Goal: Task Accomplishment & Management: Complete application form

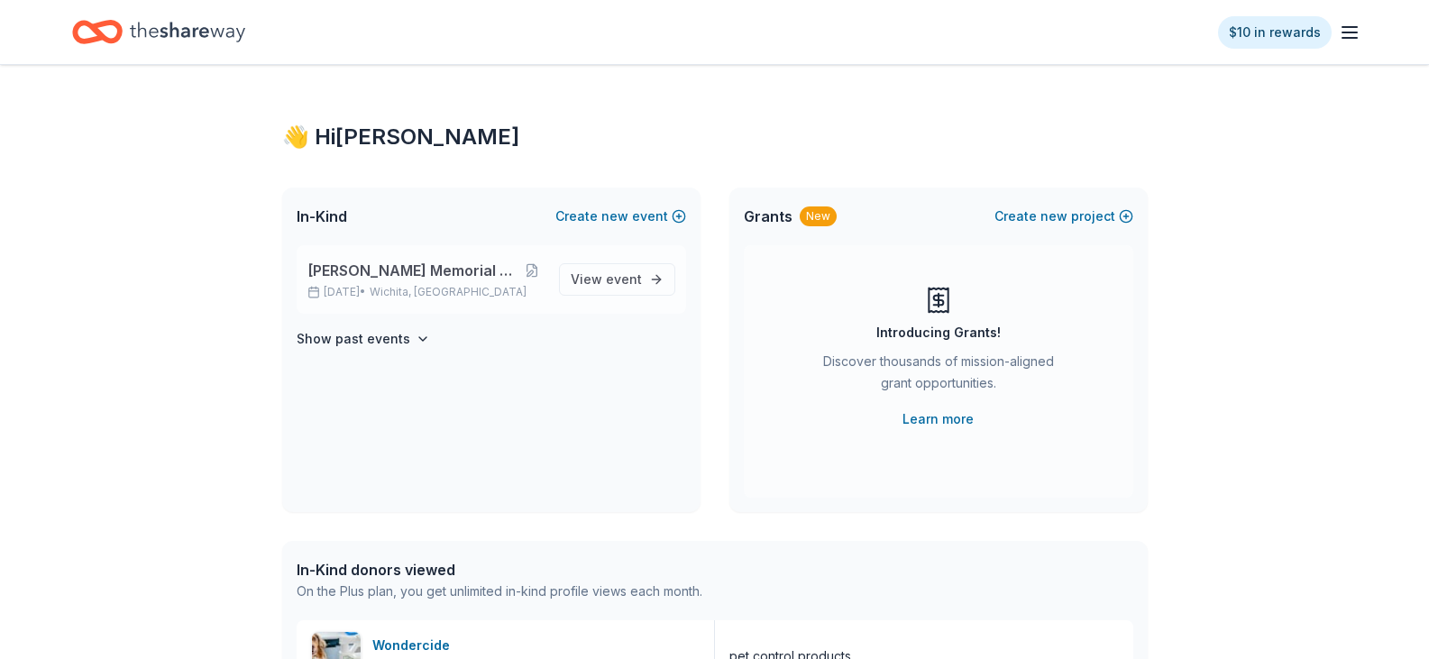
click at [345, 269] on span "[PERSON_NAME] Memorial Golf Tournament" at bounding box center [413, 271] width 213 height 22
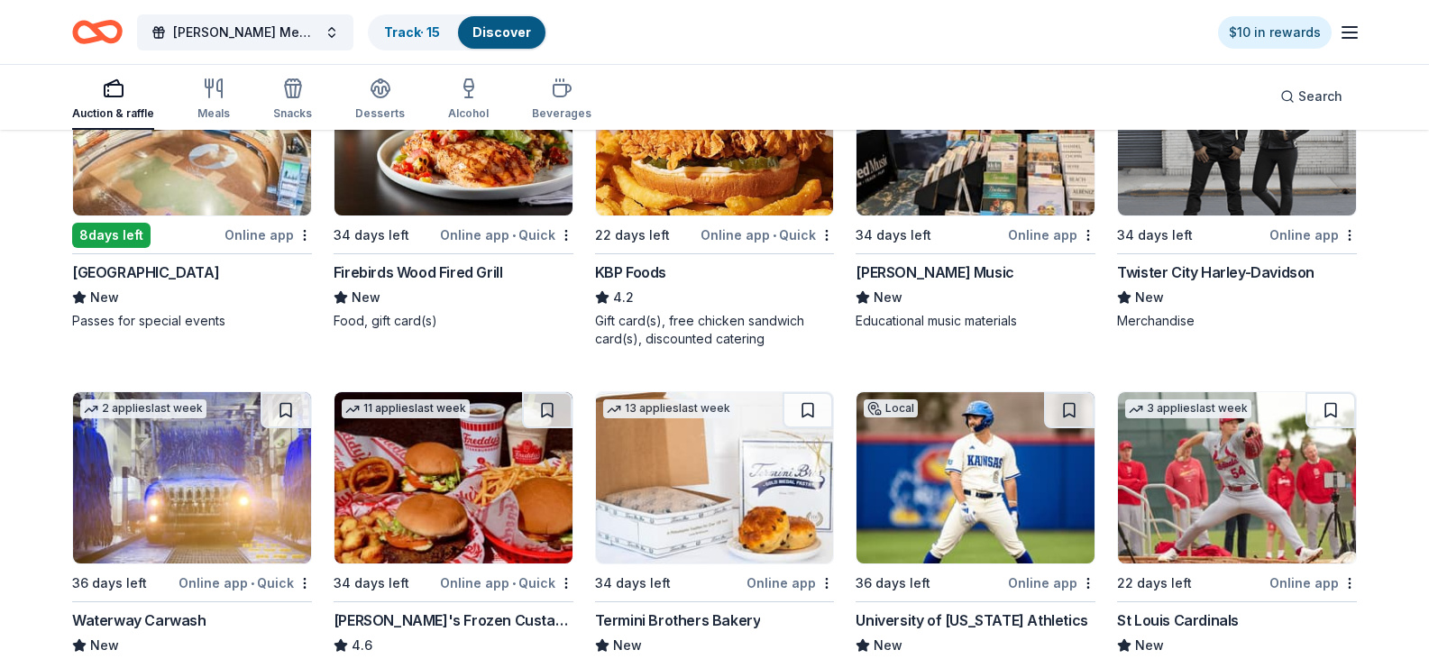
scroll to position [1713, 0]
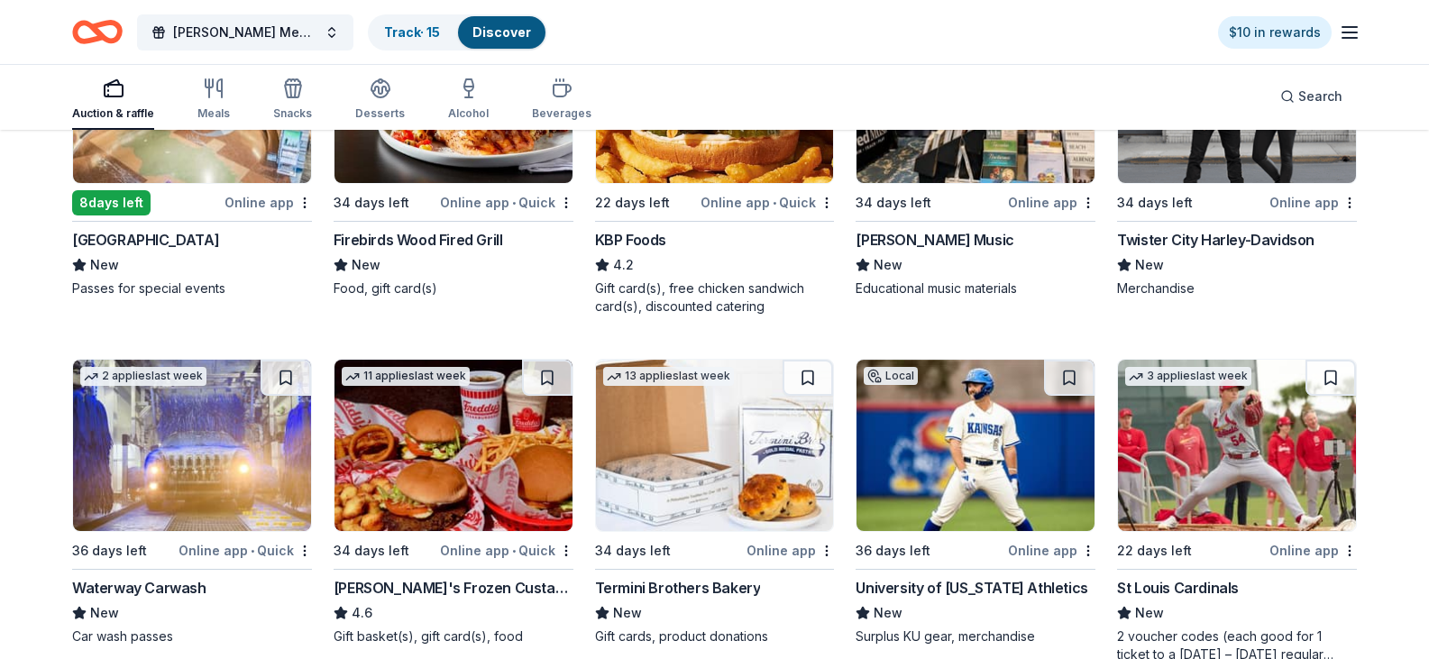
click at [199, 183] on img at bounding box center [192, 97] width 238 height 171
click at [284, 48] on button at bounding box center [286, 30] width 50 height 36
click at [447, 183] on img at bounding box center [453, 97] width 238 height 171
click at [541, 48] on button at bounding box center [547, 30] width 50 height 36
click at [1204, 183] on img at bounding box center [1237, 97] width 238 height 171
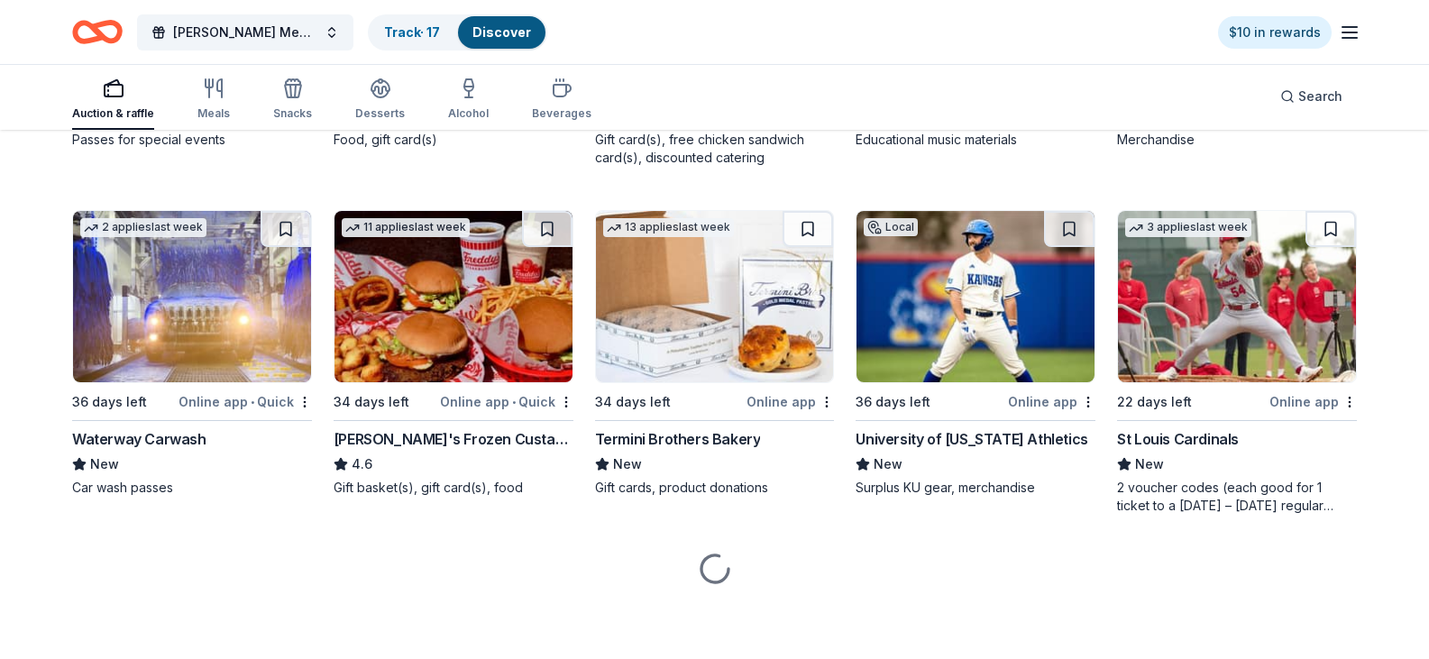
scroll to position [2121, 0]
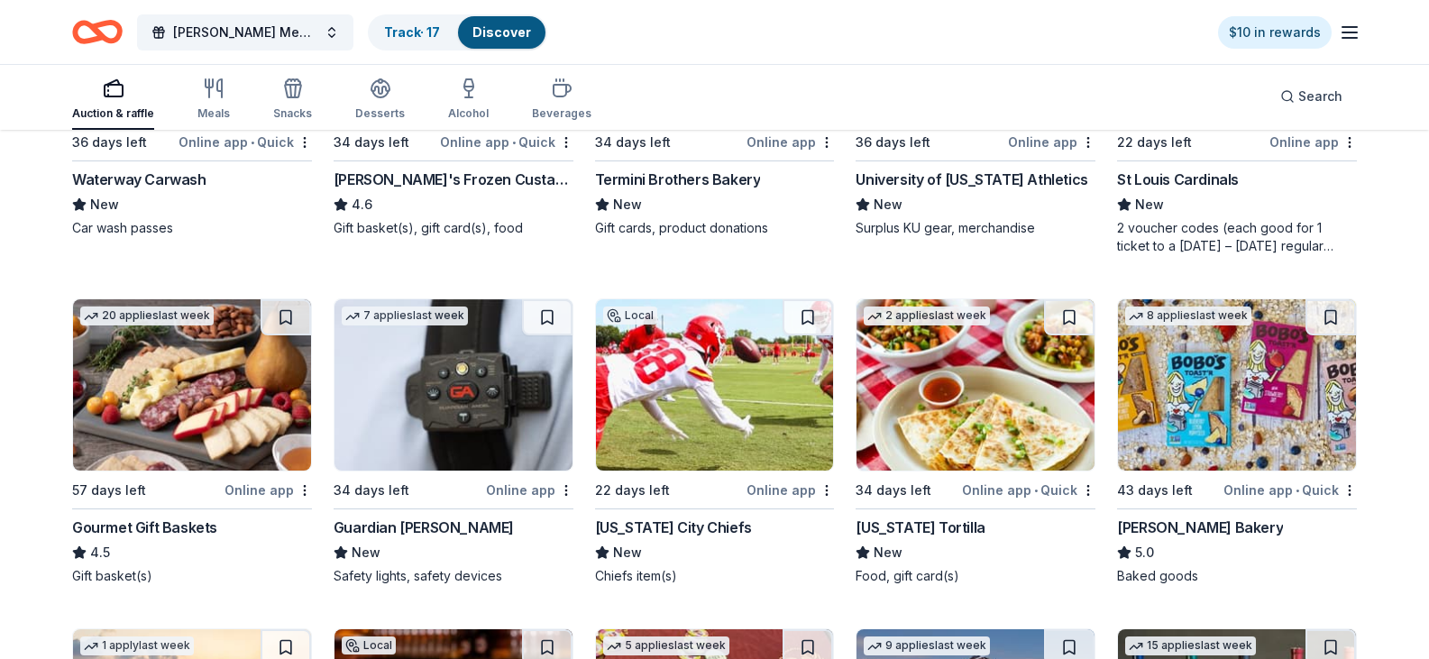
click at [413, 123] on img at bounding box center [453, 36] width 238 height 171
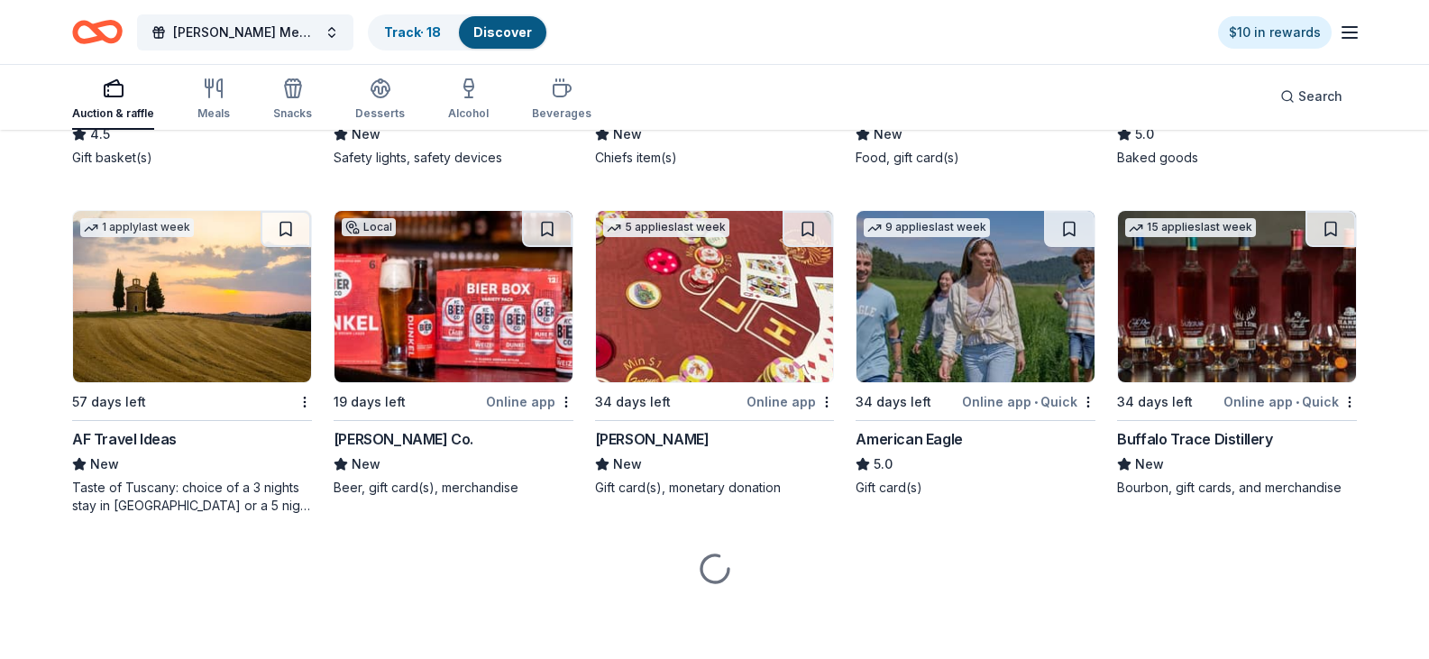
scroll to position [2842, 0]
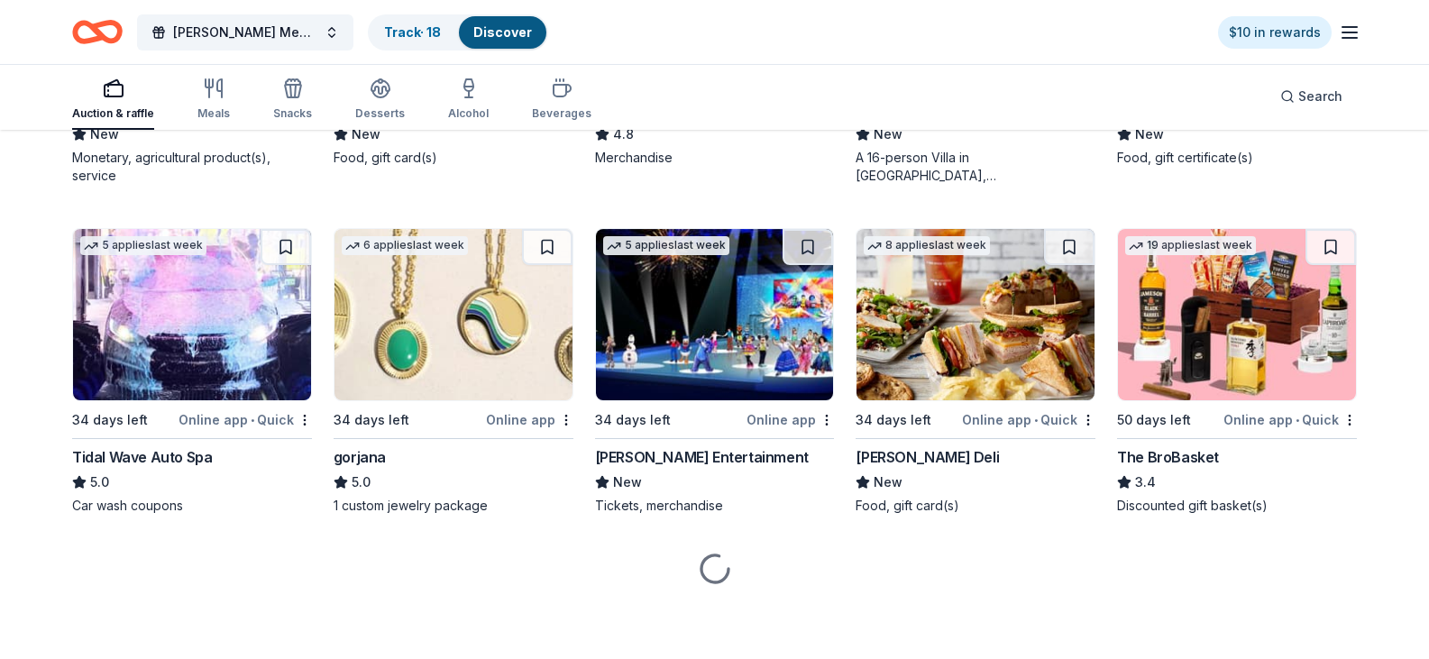
scroll to position [3650, 0]
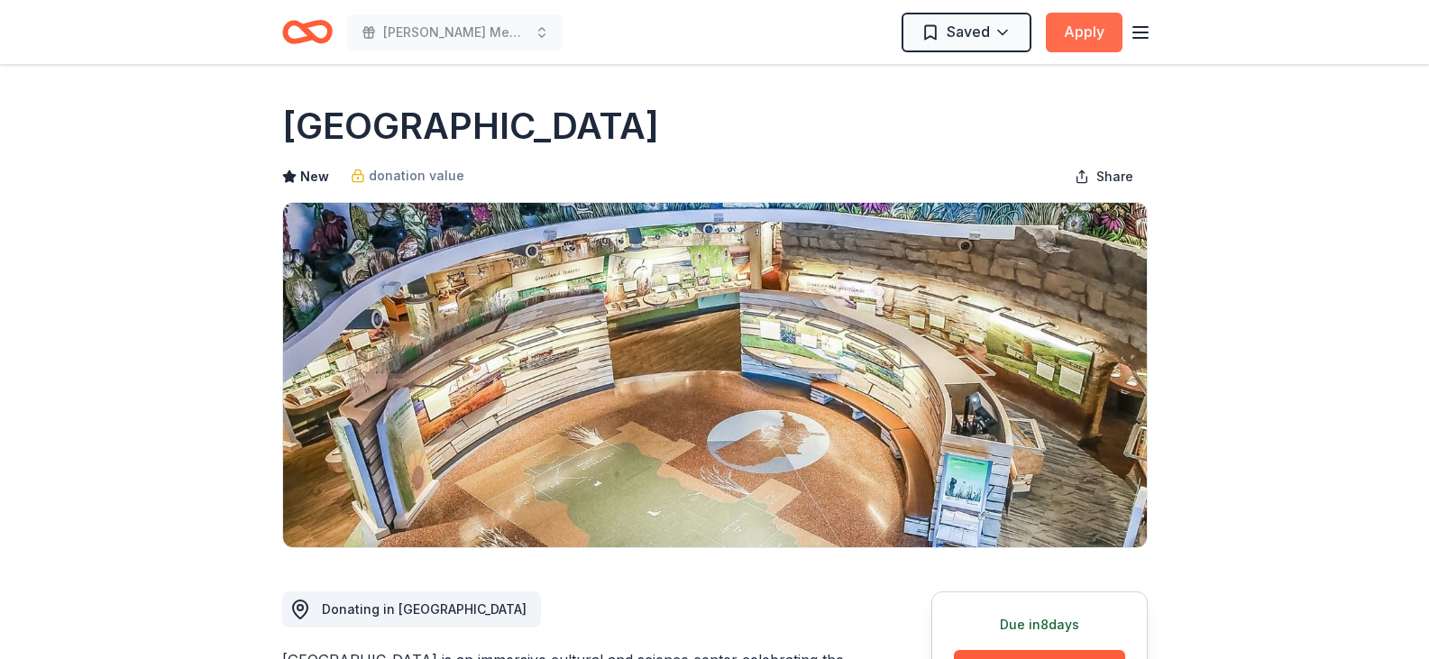
click at [1093, 23] on button "Apply" at bounding box center [1084, 33] width 77 height 40
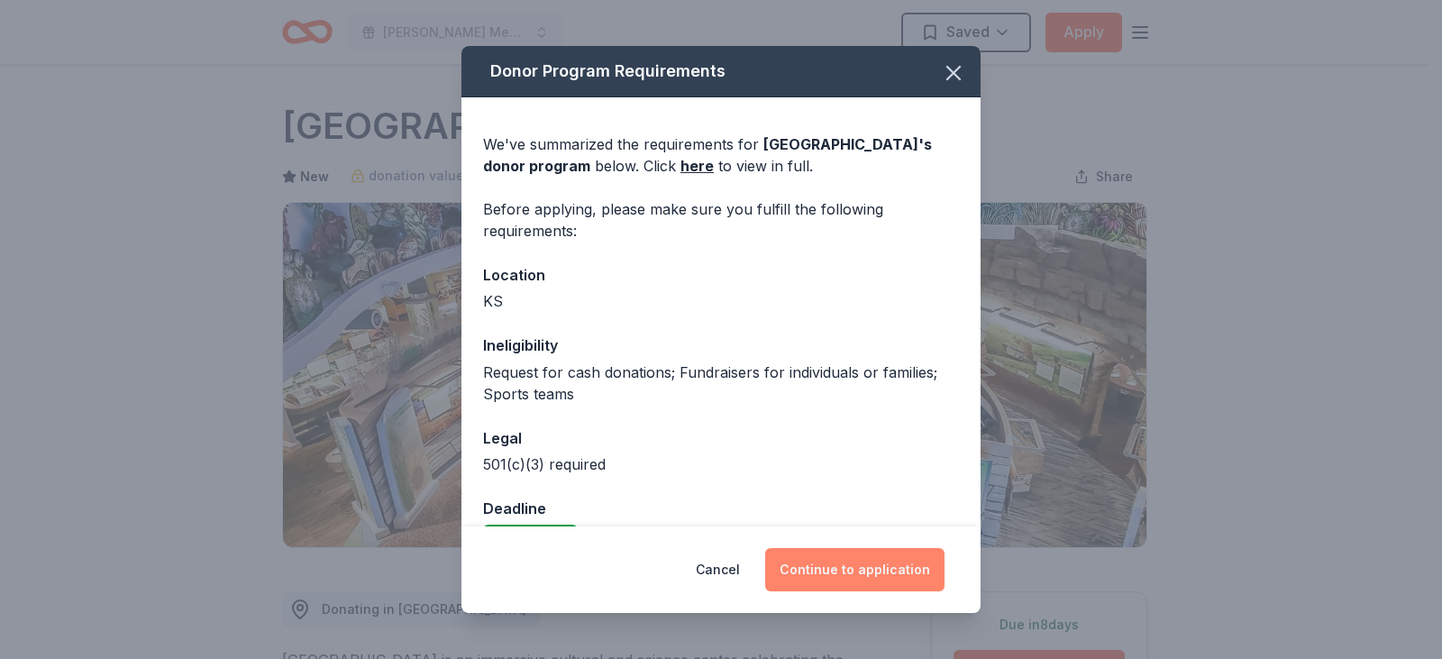
click at [847, 561] on button "Continue to application" at bounding box center [854, 569] width 179 height 43
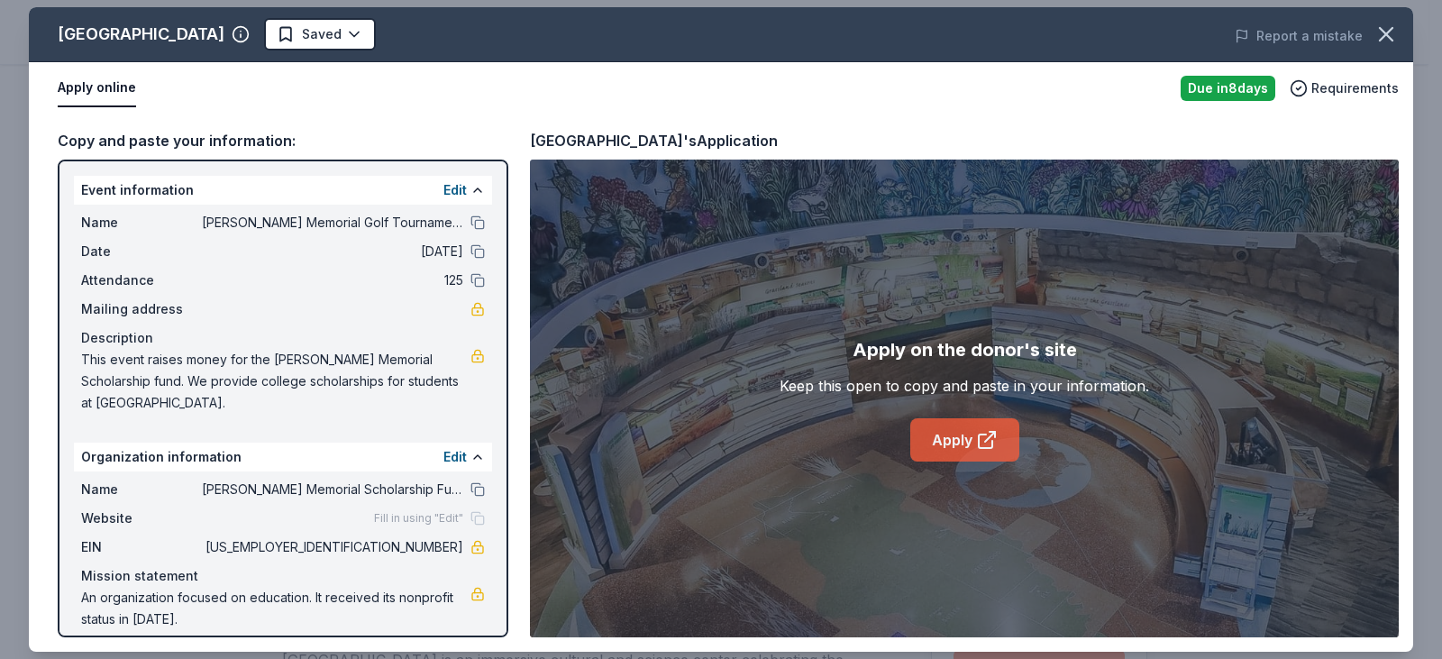
click at [949, 433] on link "Apply" at bounding box center [964, 439] width 109 height 43
click at [941, 437] on link "Apply" at bounding box center [964, 439] width 109 height 43
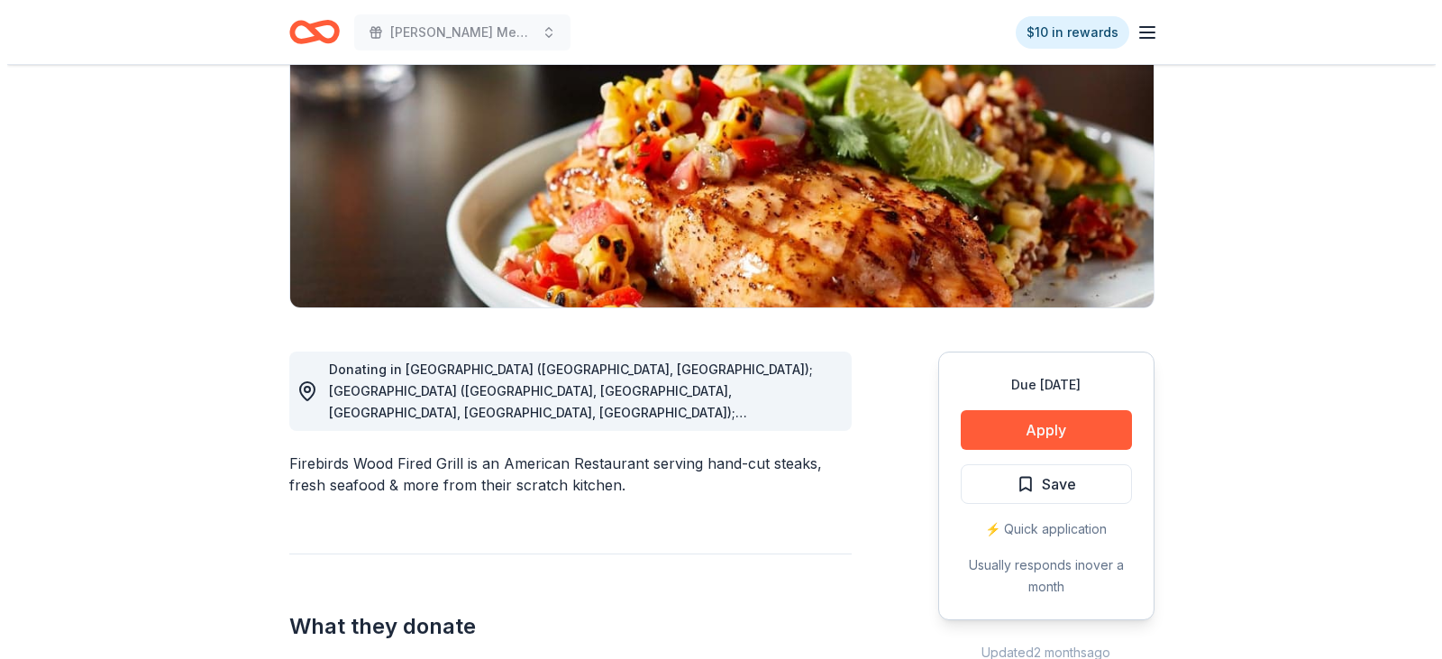
scroll to position [270, 0]
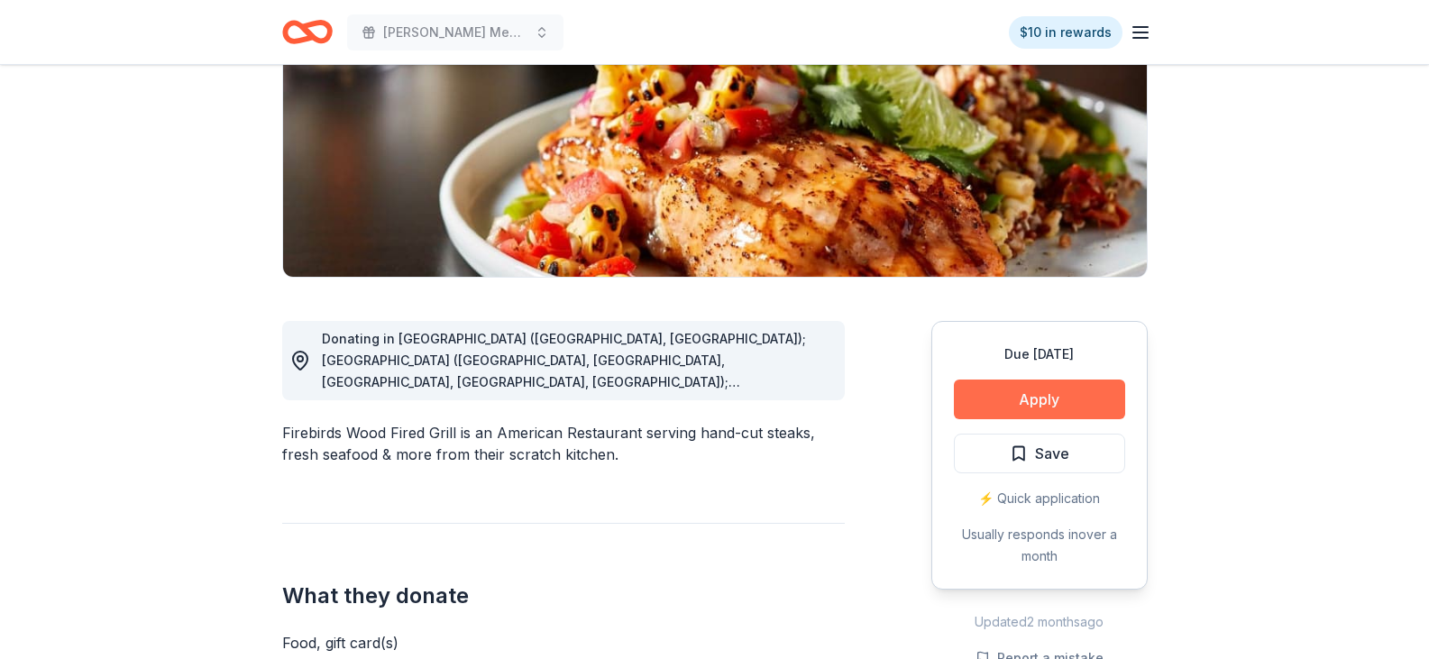
click at [1044, 397] on button "Apply" at bounding box center [1039, 400] width 171 height 40
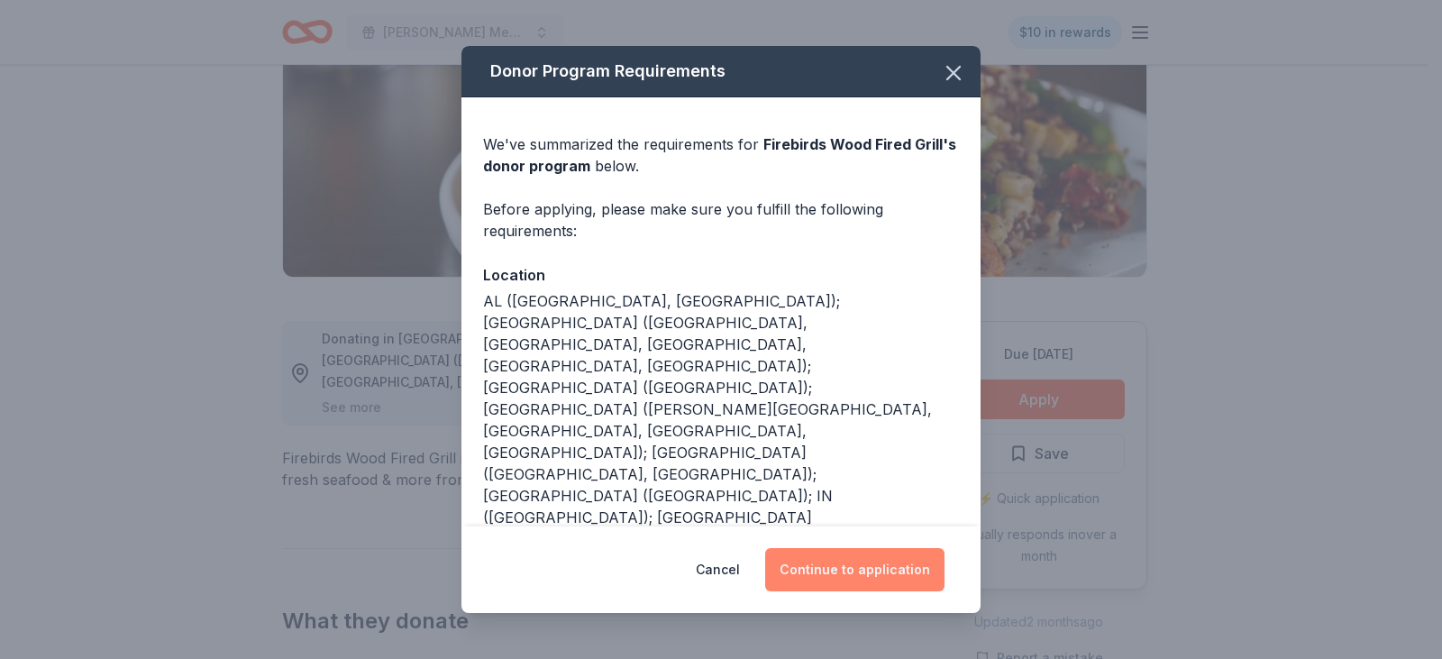
click at [864, 570] on button "Continue to application" at bounding box center [854, 569] width 179 height 43
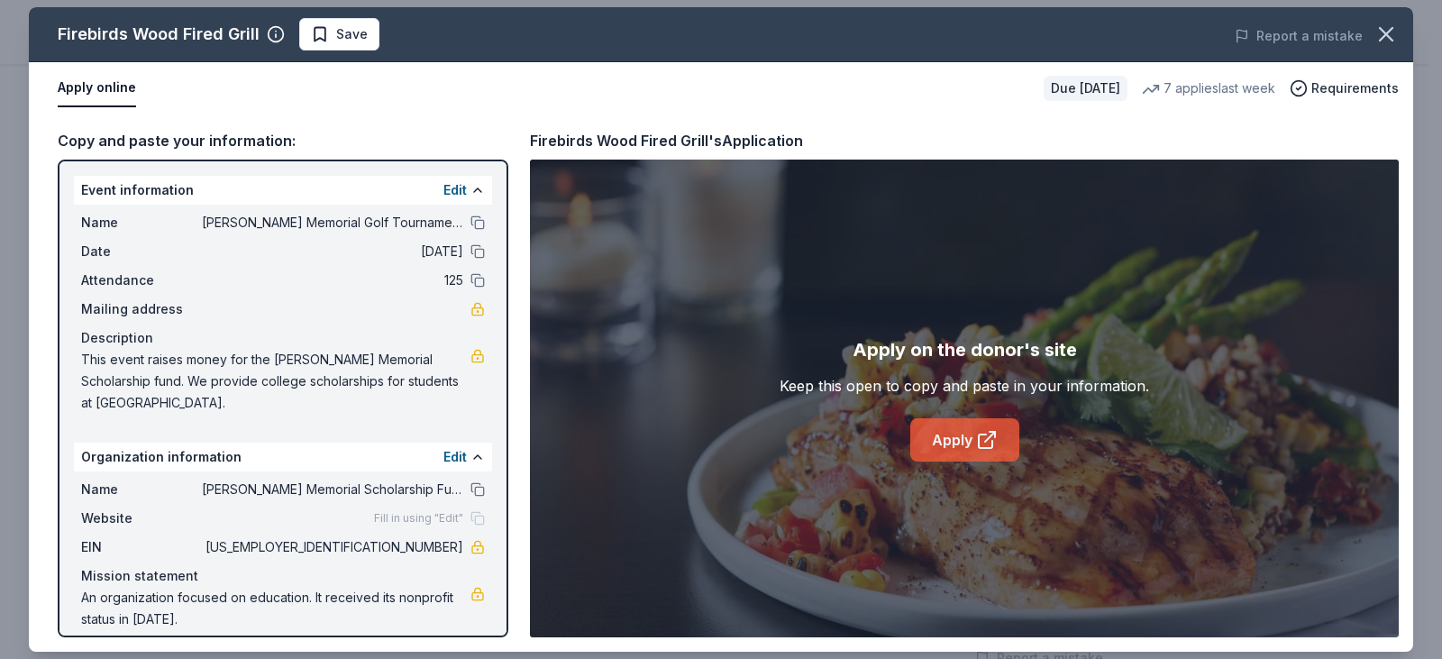
click at [948, 439] on link "Apply" at bounding box center [964, 439] width 109 height 43
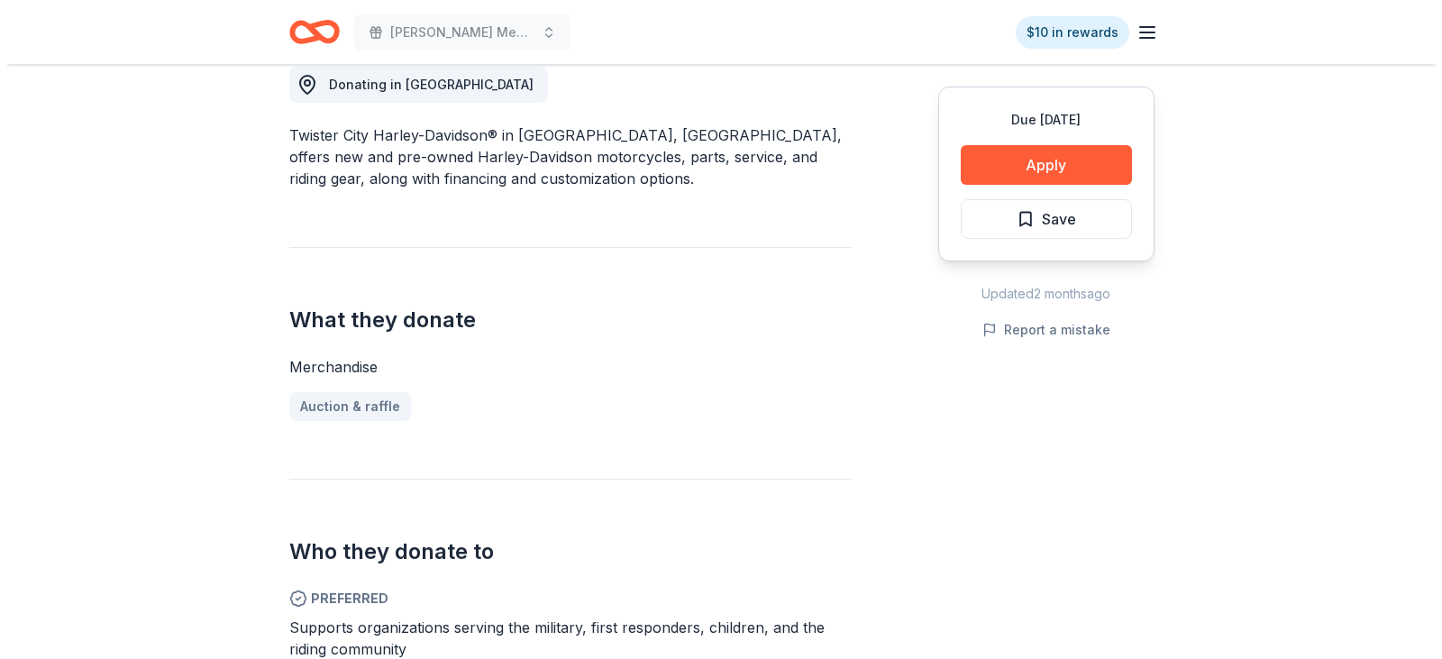
scroll to position [541, 0]
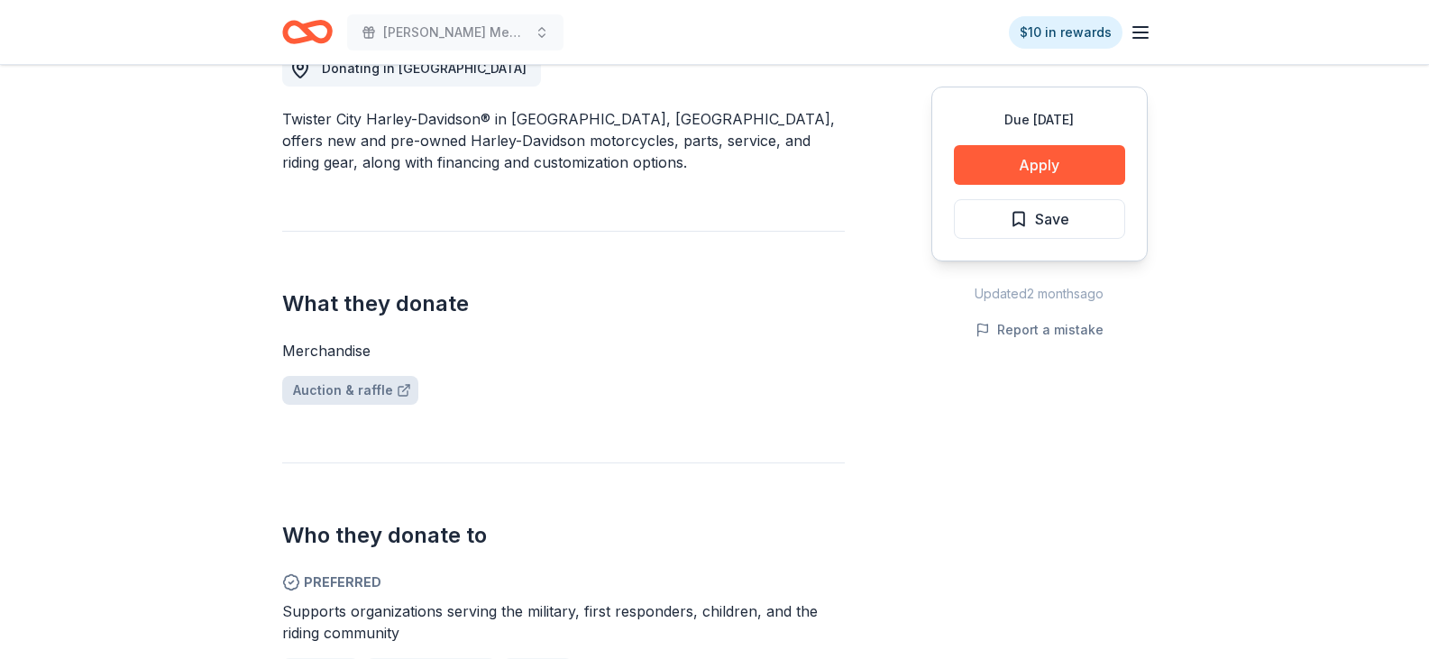
click at [349, 393] on link "Auction & raffle" at bounding box center [350, 390] width 136 height 29
click at [1020, 168] on button "Apply" at bounding box center [1039, 165] width 171 height 40
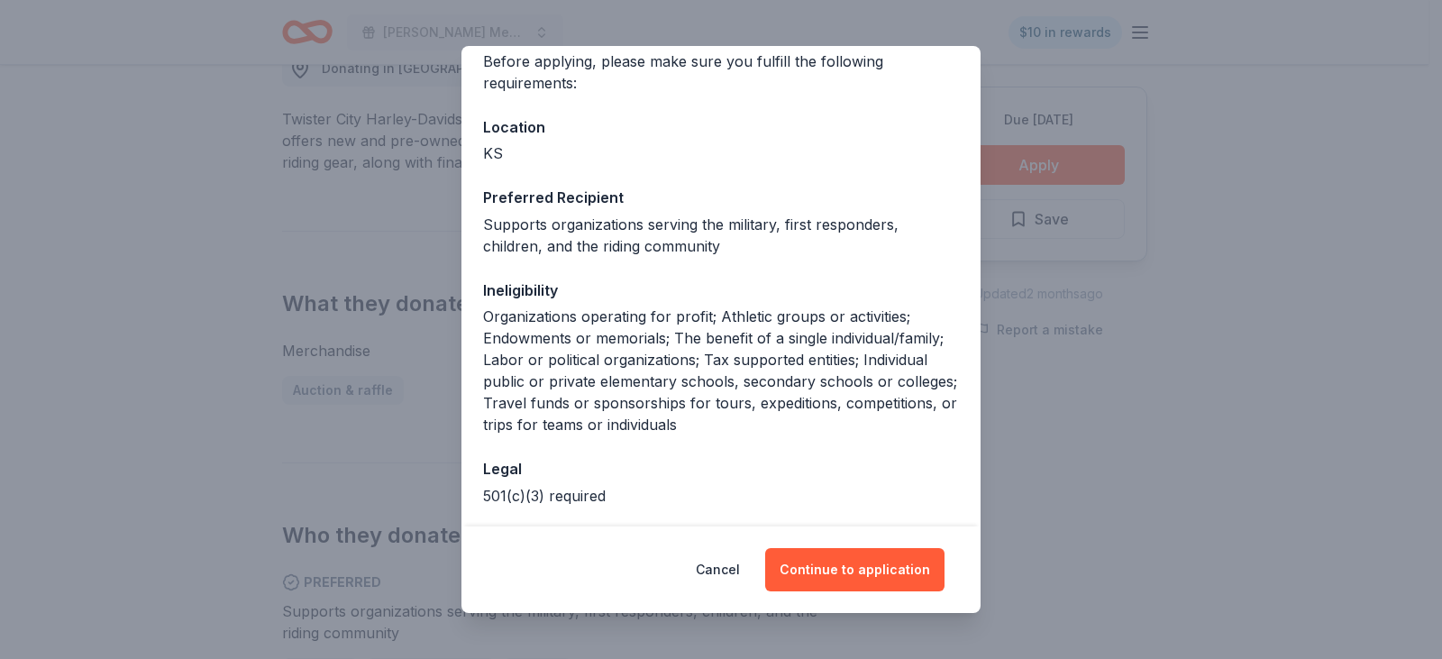
scroll to position [180, 0]
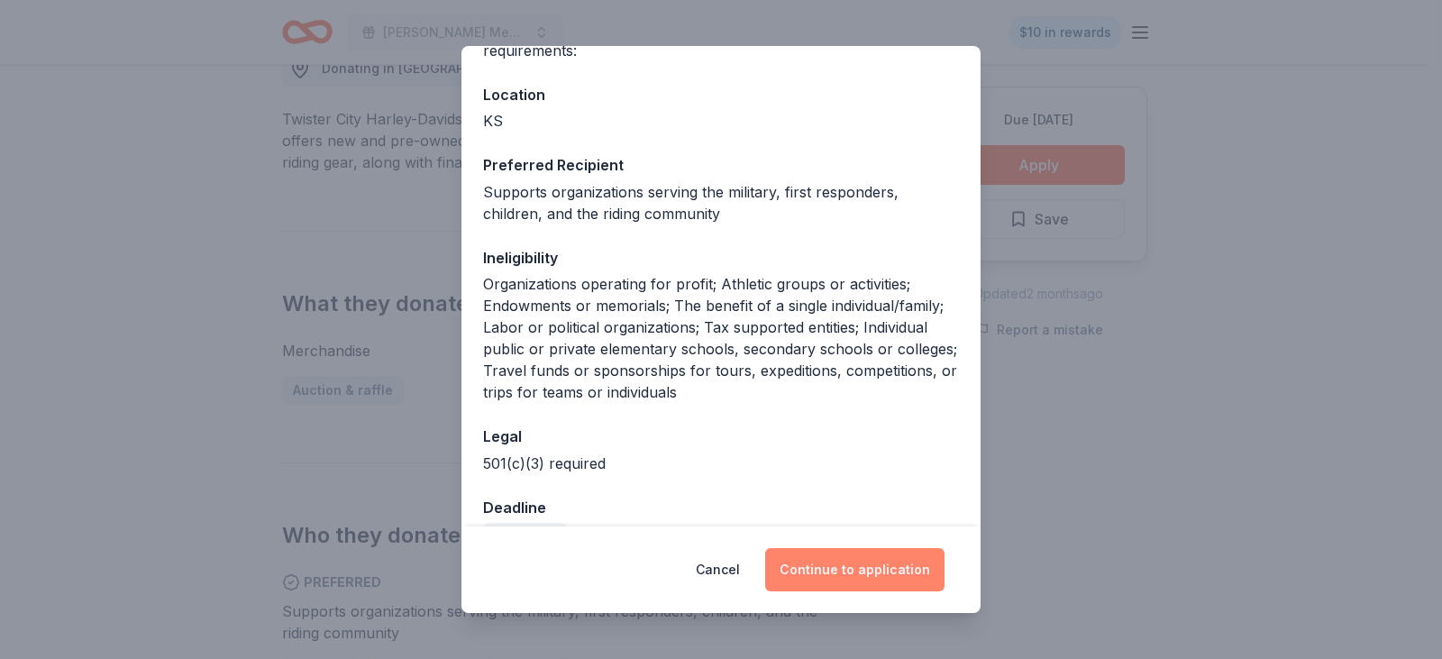
click at [831, 564] on button "Continue to application" at bounding box center [854, 569] width 179 height 43
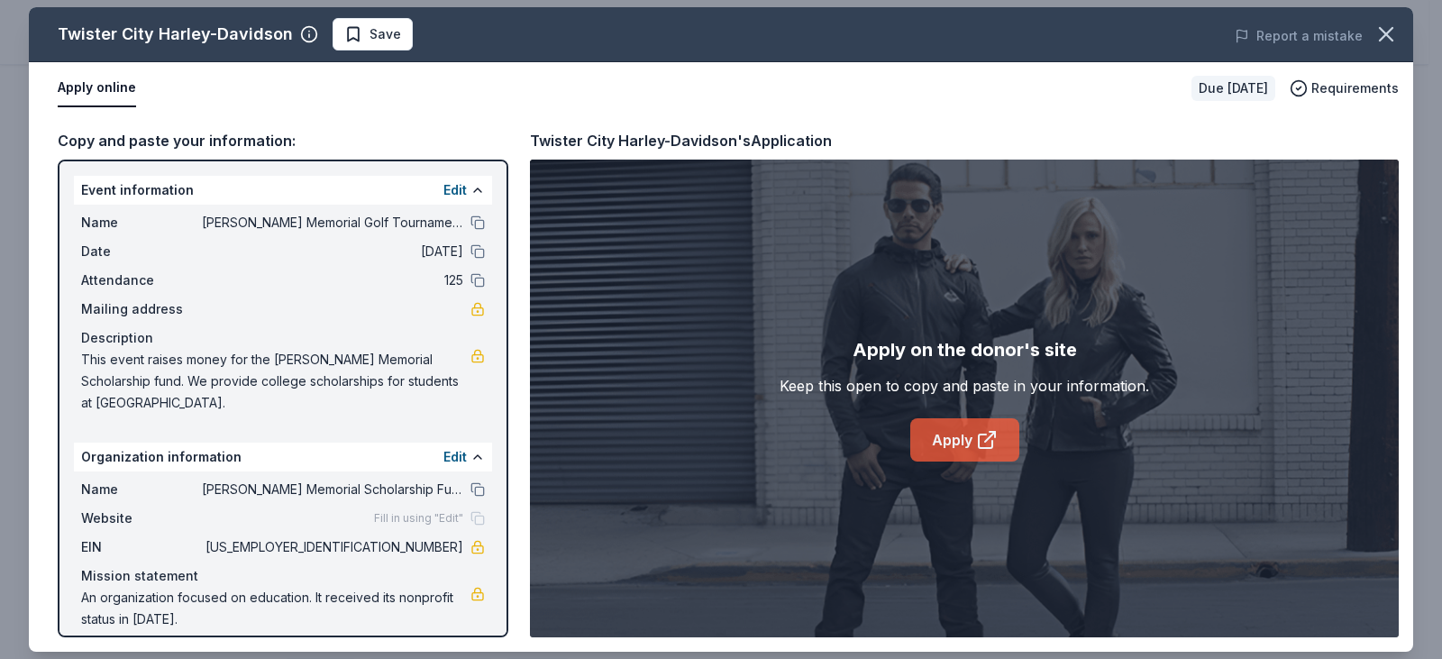
click at [961, 436] on link "Apply" at bounding box center [964, 439] width 109 height 43
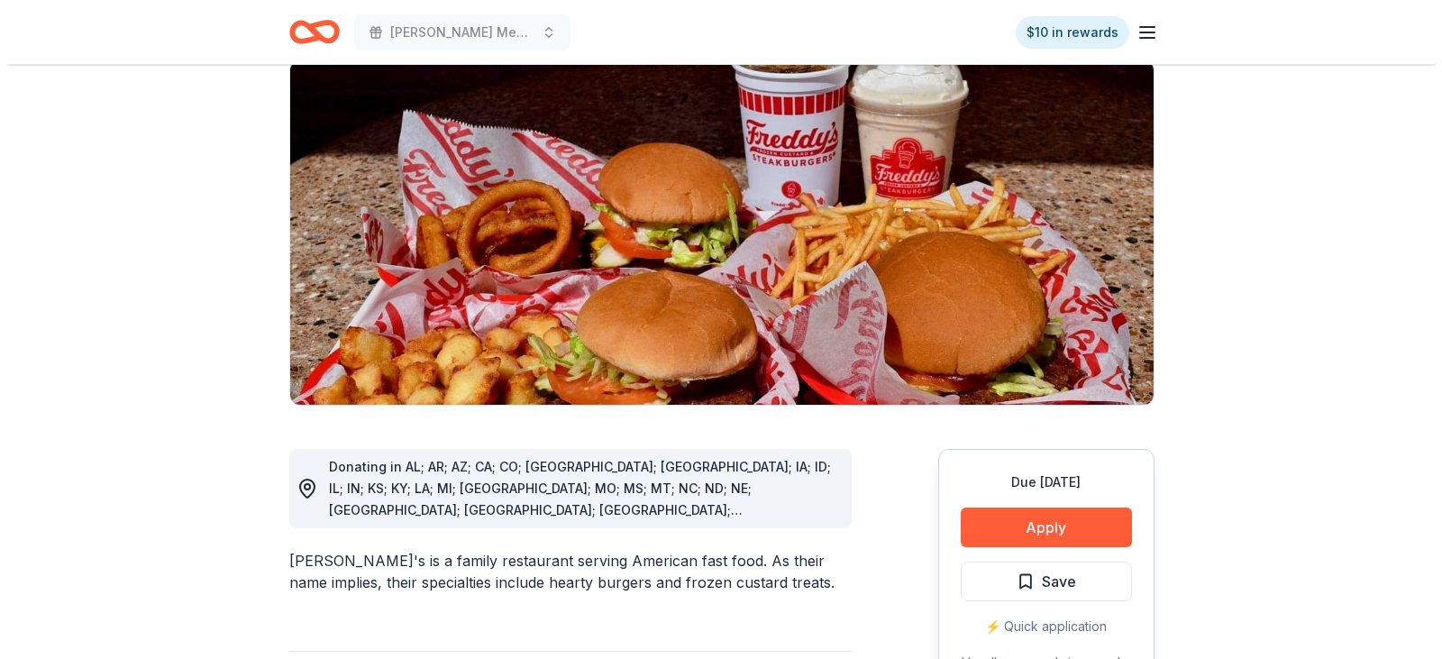
scroll to position [180, 0]
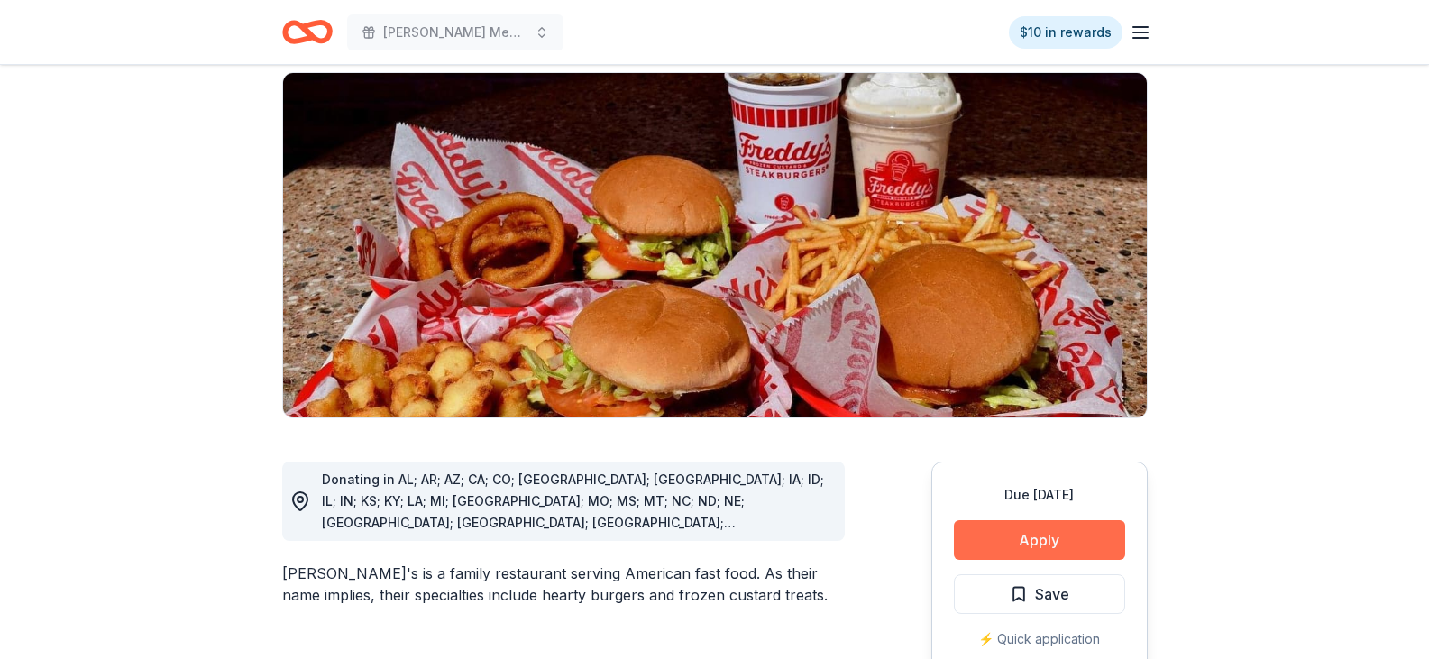
click at [1029, 520] on button "Apply" at bounding box center [1039, 540] width 171 height 40
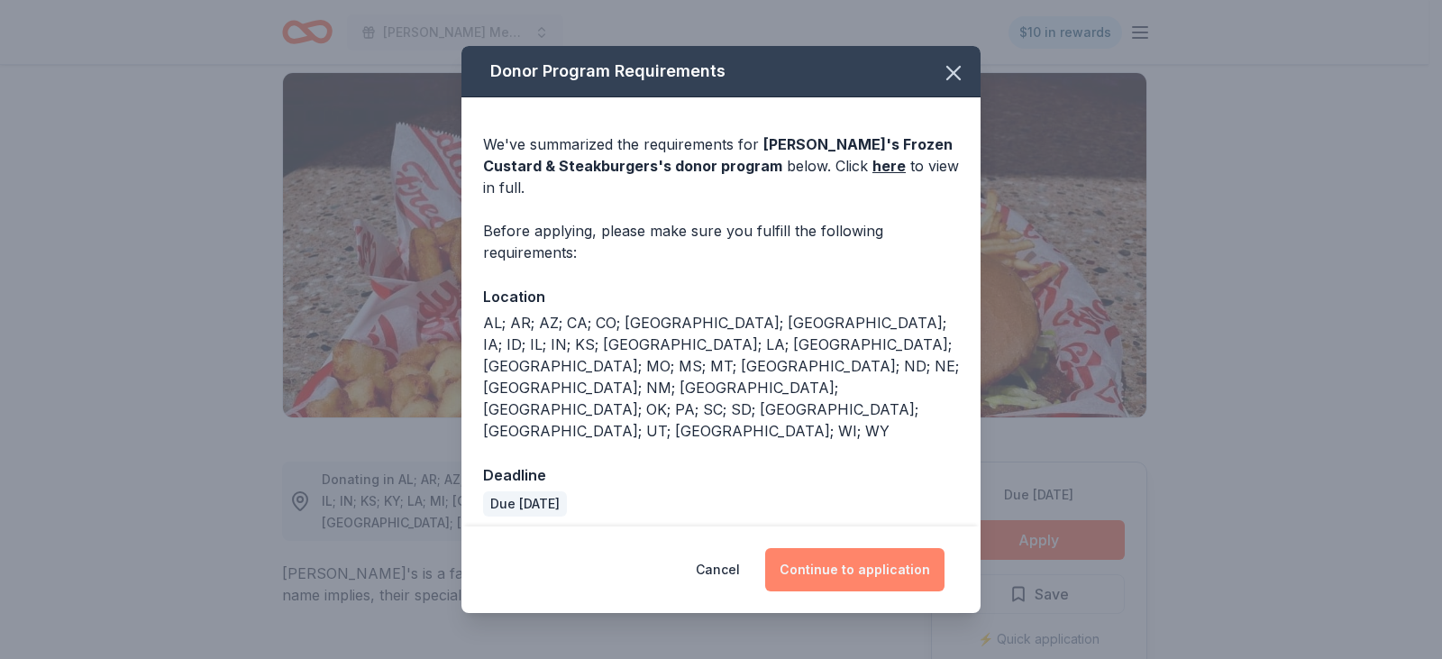
click at [859, 548] on button "Continue to application" at bounding box center [854, 569] width 179 height 43
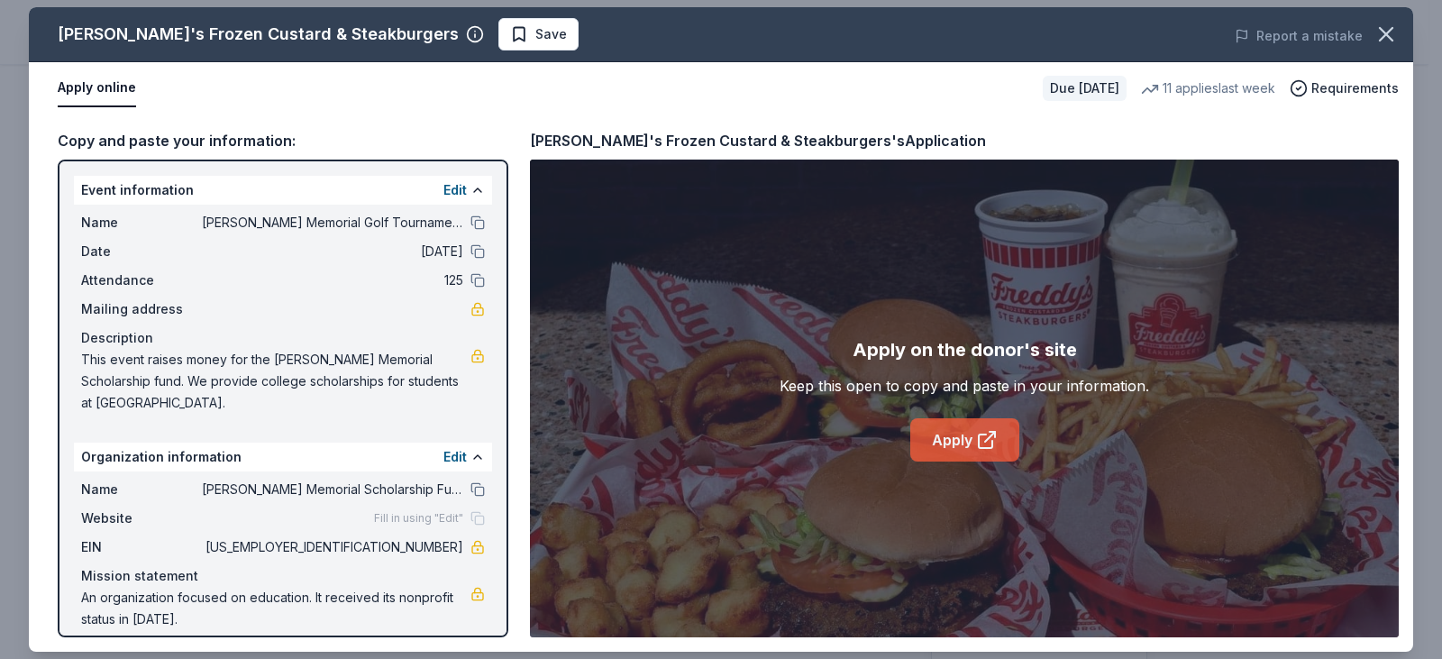
click at [952, 431] on link "Apply" at bounding box center [964, 439] width 109 height 43
click at [937, 453] on link "Apply" at bounding box center [964, 439] width 109 height 43
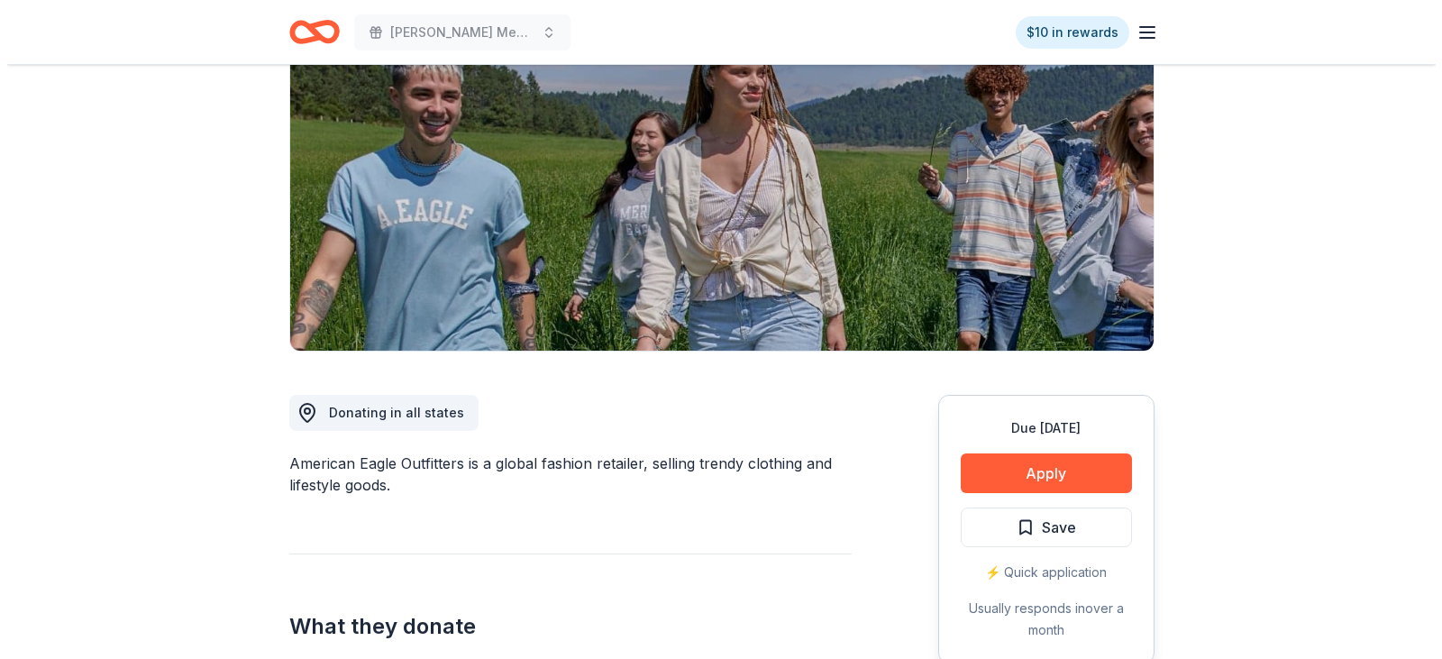
scroll to position [270, 0]
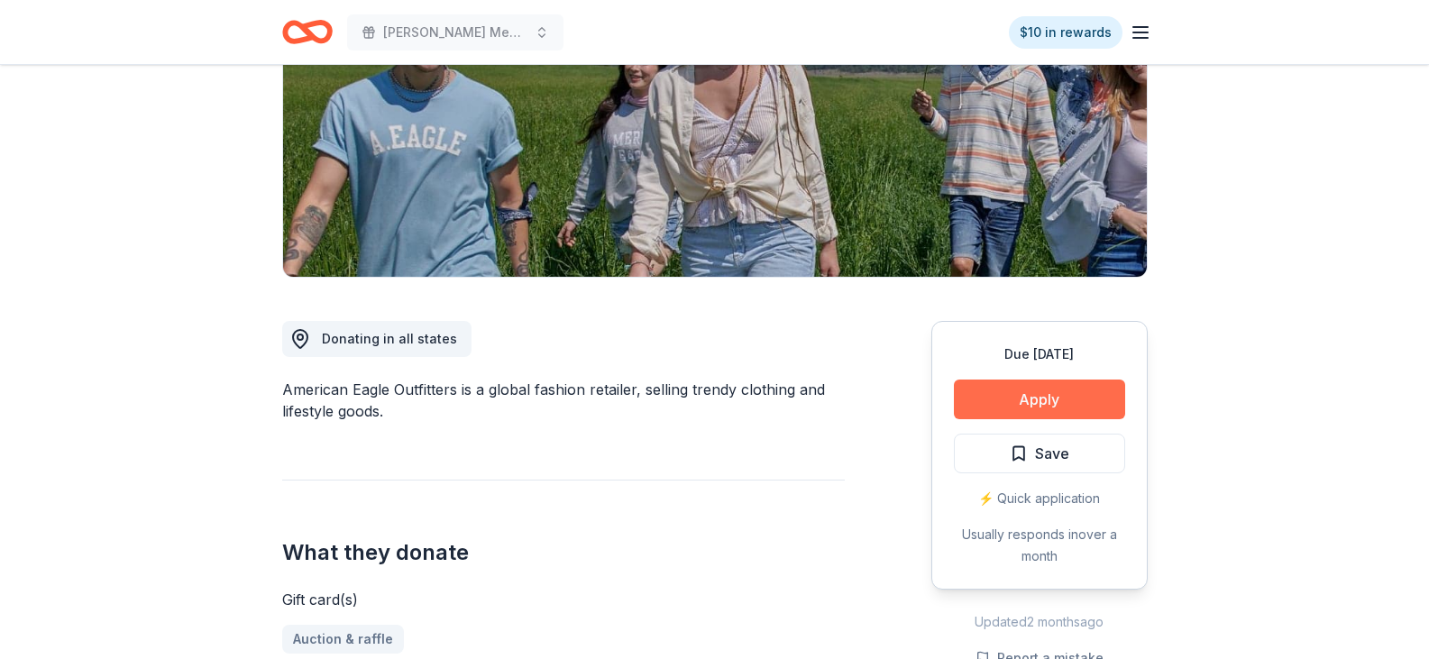
click at [1050, 398] on button "Apply" at bounding box center [1039, 400] width 171 height 40
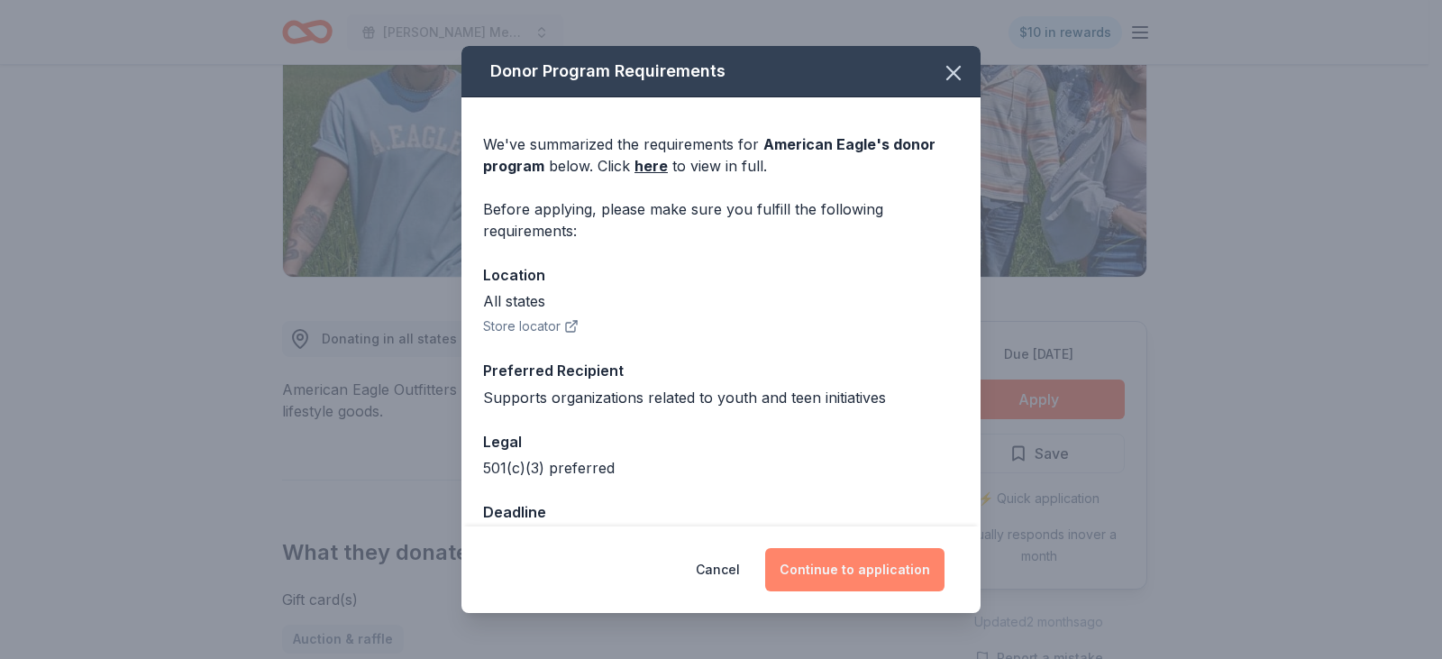
click at [861, 577] on button "Continue to application" at bounding box center [854, 569] width 179 height 43
